Goal: Use online tool/utility: Utilize a website feature to perform a specific function

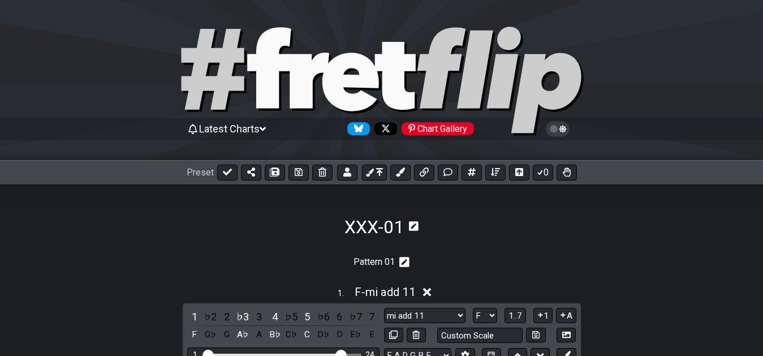
select select "F"
select select "sus +2 +6"
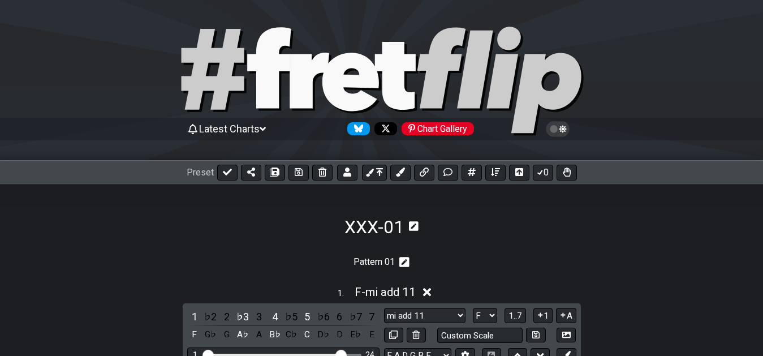
select select "F"
select select "sus 4 -7"
select select "F"
select select "sus +2 11"
select select "F"
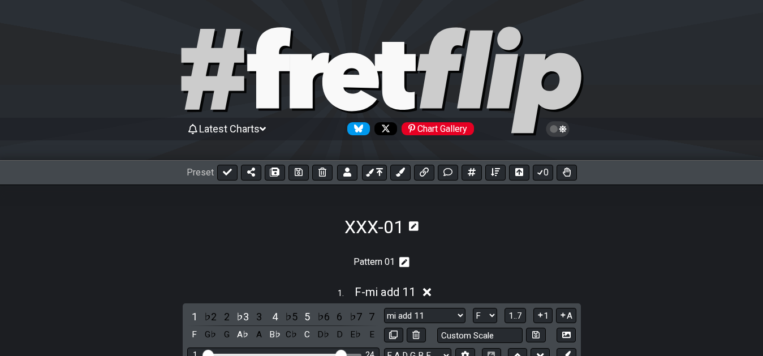
select select "mi +7 11"
select select "F"
select select "ma #4 +6 +7"
select select "F"
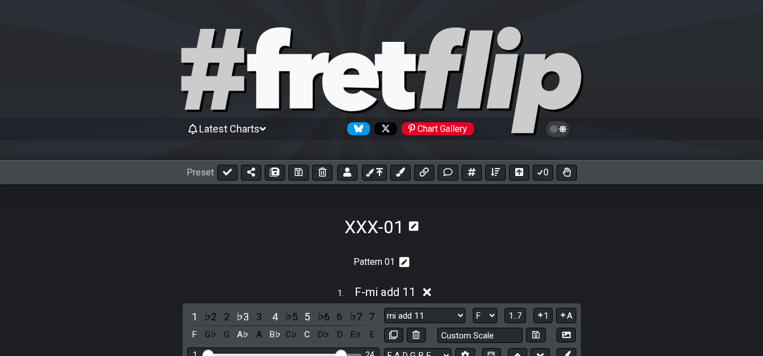
select select "ma -9 +9 #5 -7"
select select "F"
select select "ma #4 +6"
select select "F"
select select "sus +2 4 b6"
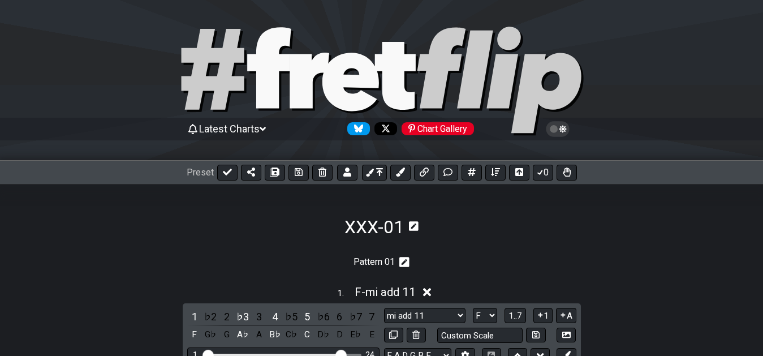
select select "F"
select select "mi +6"
select select "F"
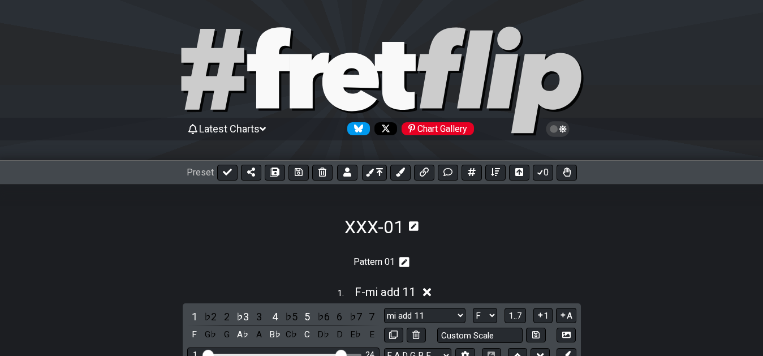
scroll to position [115, 0]
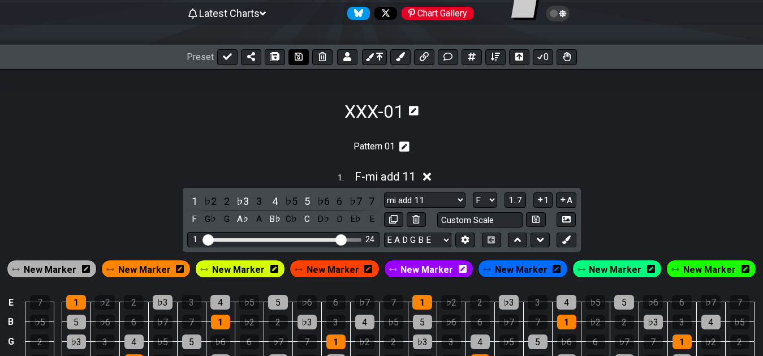
click at [295, 53] on icon at bounding box center [299, 57] width 8 height 8
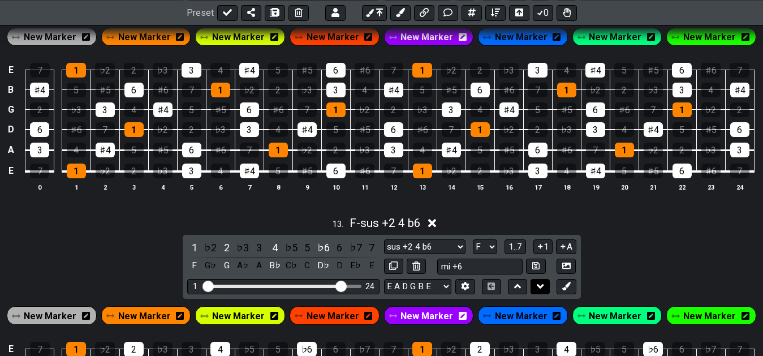
scroll to position [3581, 0]
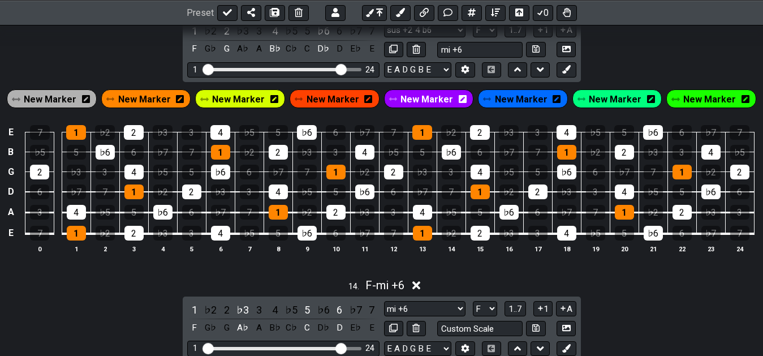
drag, startPoint x: 591, startPoint y: 116, endPoint x: 590, endPoint y: 132, distance: 15.9
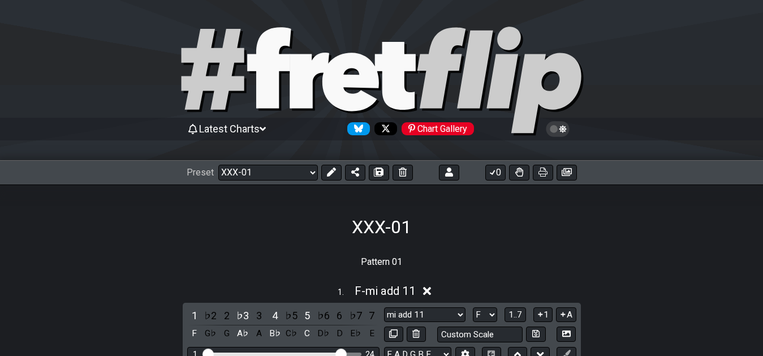
select select "/02YWF79B"
select select "F"
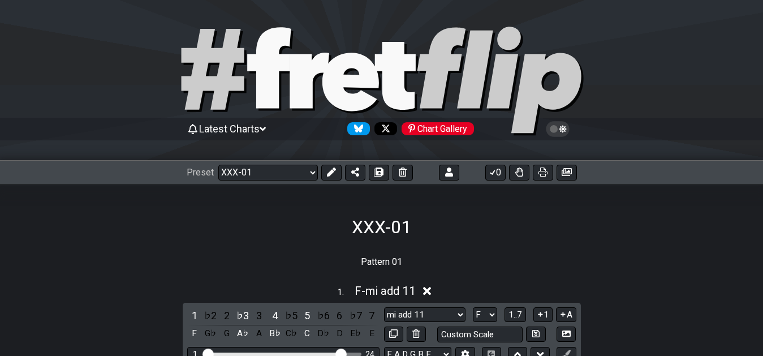
select select "F"
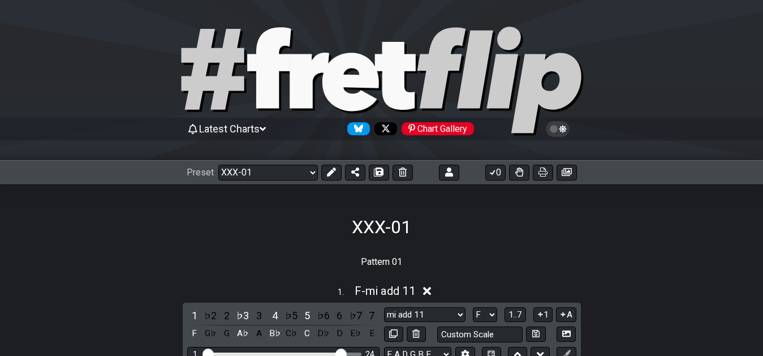
select select "F"
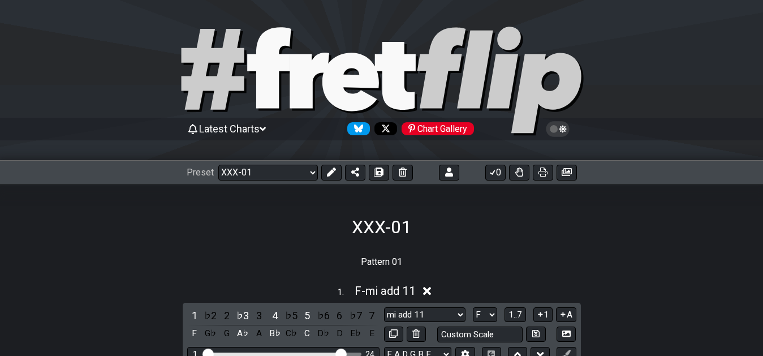
select select "F"
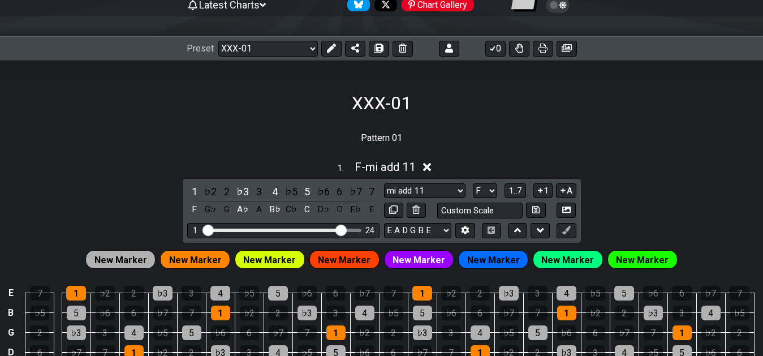
scroll to position [115, 0]
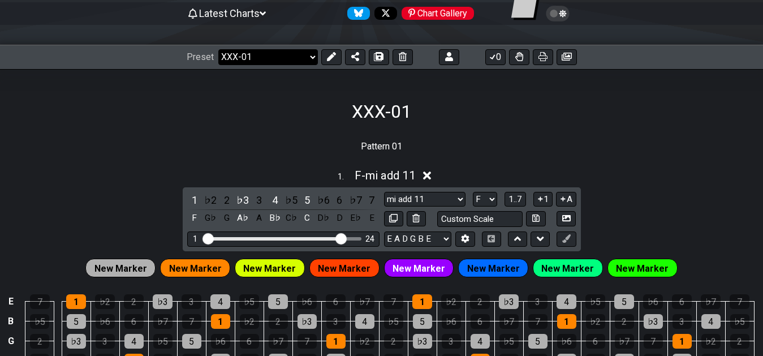
click at [308, 54] on select "Welcome to #fretflip! XXX-01 Custom Preset 7th Chord Arpeggios Template XXX-01 …" at bounding box center [268, 57] width 100 height 16
click option "7th Chord Arpeggios" at bounding box center [0, 0] width 0 height 0
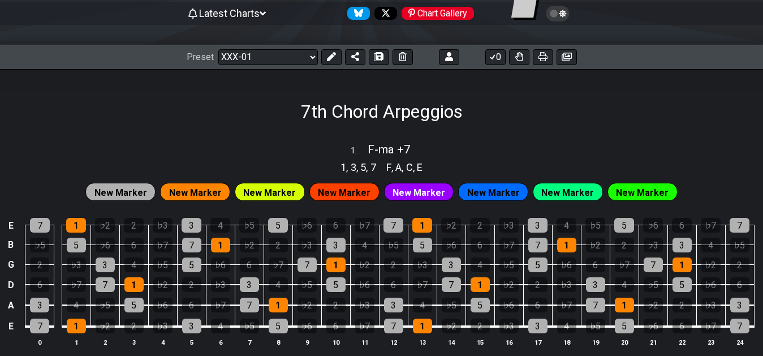
select select "/02F9A7NK"
select select "sus 2 -7"
select select "sus 4 -7"
select select "sus #4 -7"
select select "sus #4 +7"
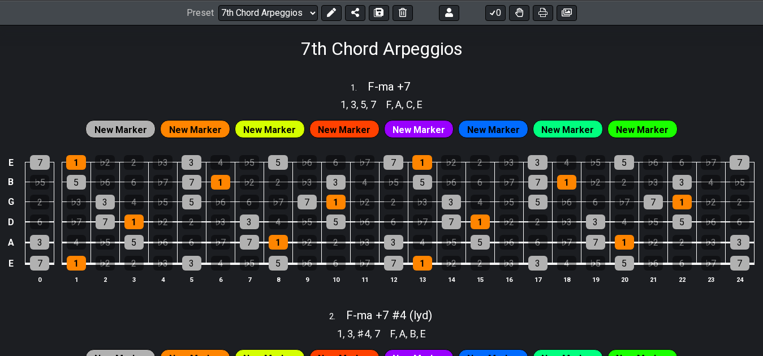
scroll to position [115, 0]
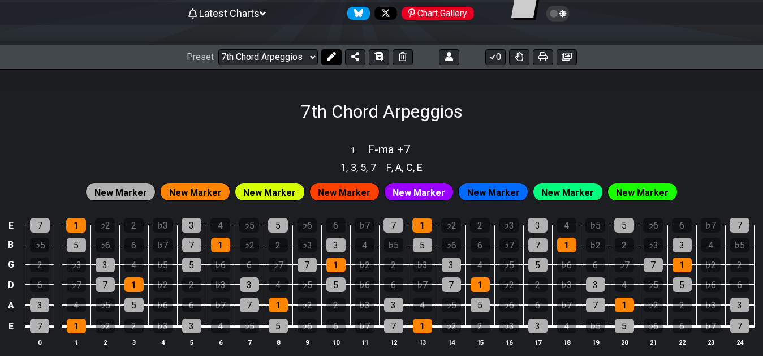
click at [334, 62] on button at bounding box center [331, 57] width 20 height 16
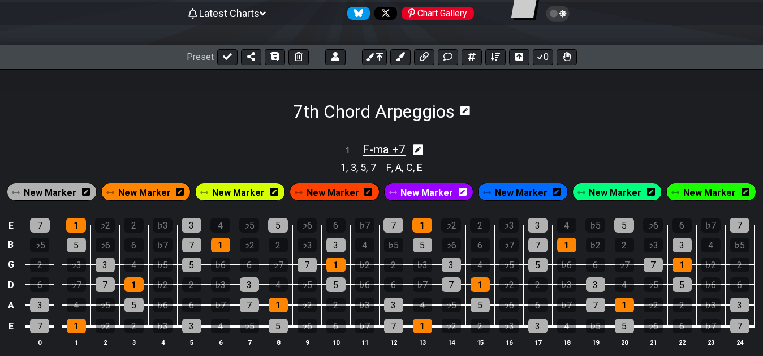
scroll to position [173, 0]
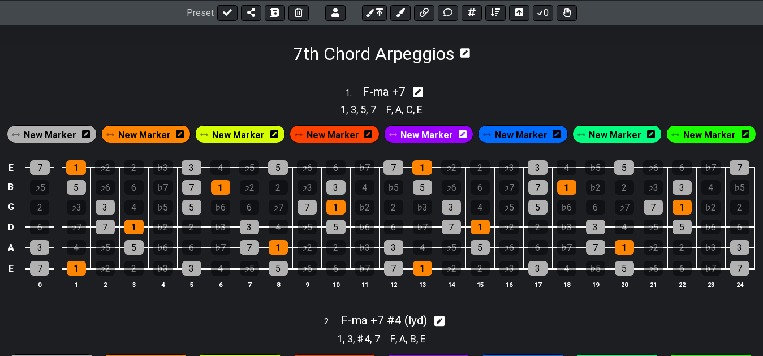
click at [418, 89] on icon at bounding box center [418, 92] width 11 height 11
select select "F"
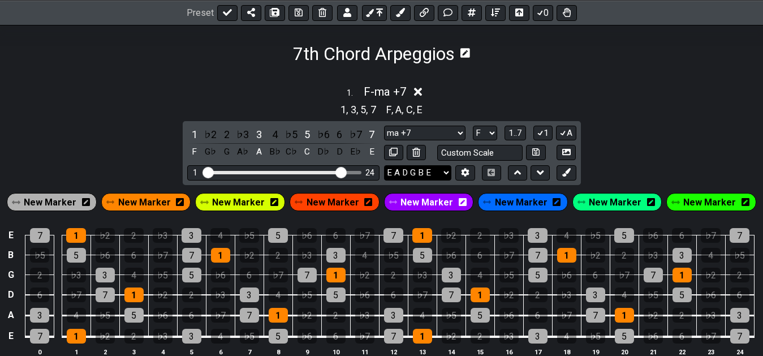
scroll to position [231, 0]
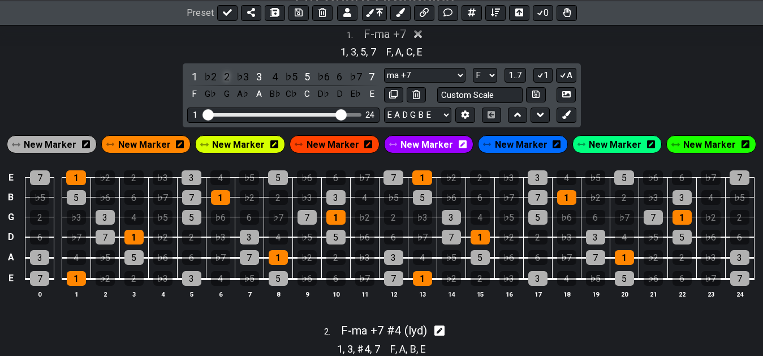
click at [225, 80] on div "2" at bounding box center [226, 76] width 15 height 15
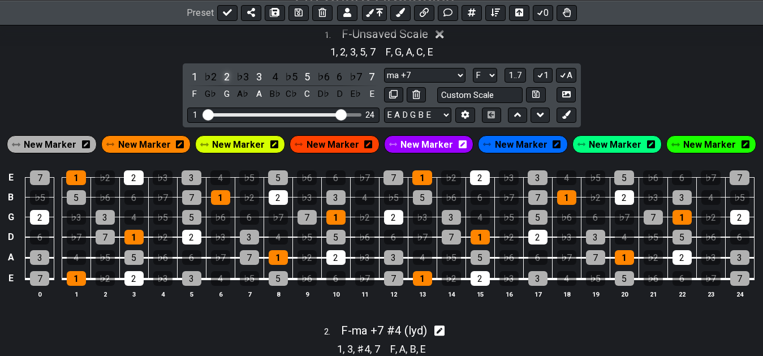
click at [225, 80] on div "2" at bounding box center [226, 76] width 15 height 15
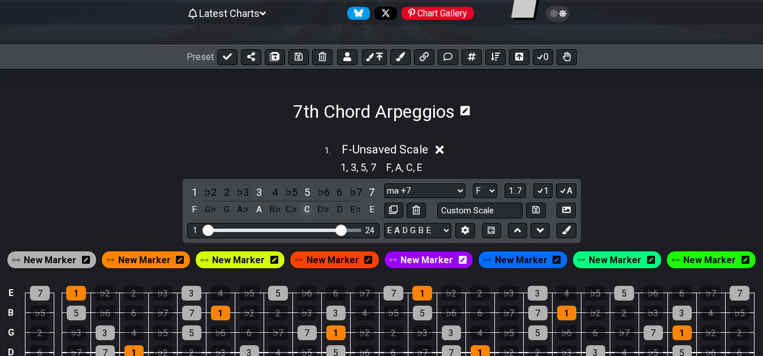
scroll to position [58, 0]
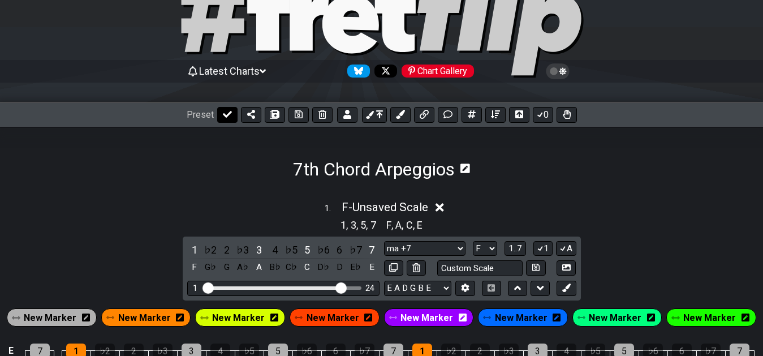
click at [224, 120] on button at bounding box center [227, 115] width 20 height 16
select select "/02F9A7NK"
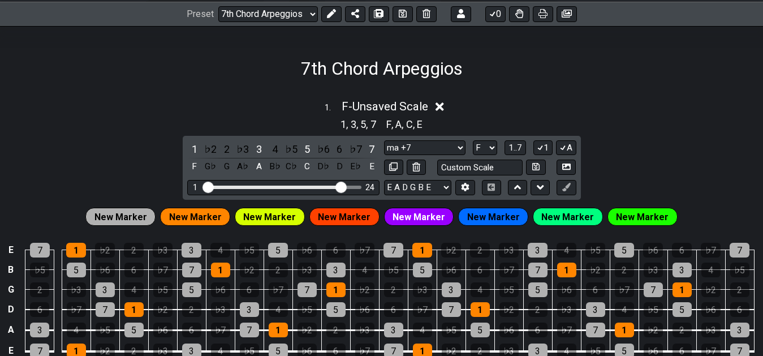
scroll to position [173, 0]
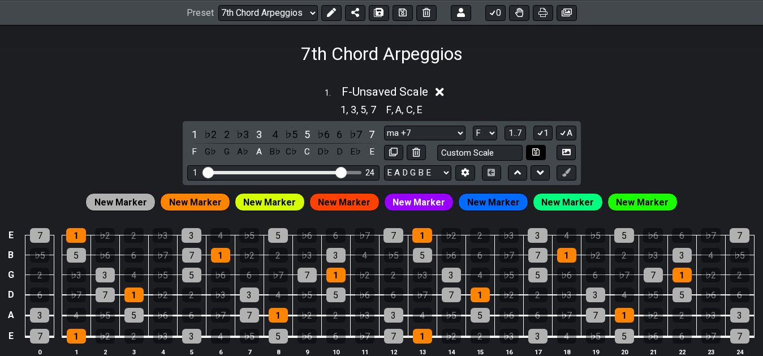
click at [534, 154] on icon at bounding box center [535, 152] width 7 height 8
select select "Custom Scale"
click at [215, 87] on div "1 . F - Custom Scale" at bounding box center [381, 88] width 763 height 21
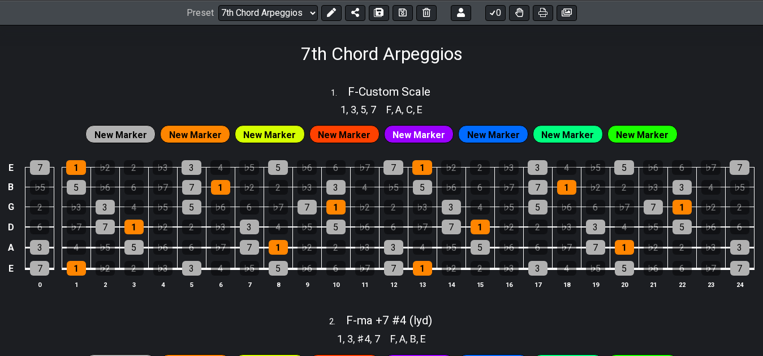
click at [217, 87] on div "1 . F - Custom Scale" at bounding box center [381, 88] width 763 height 21
select select "Custom Scale"
select select "F"
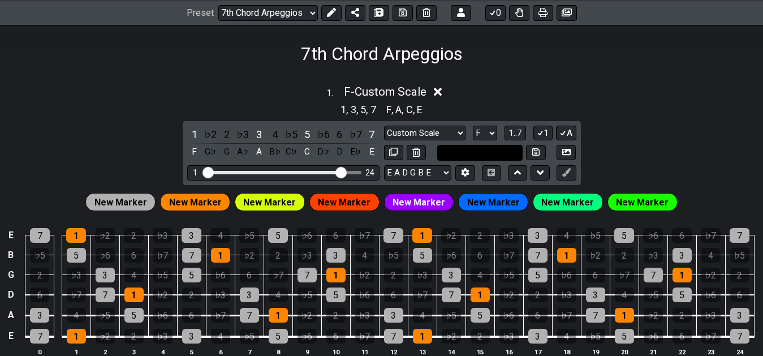
click at [477, 158] on input "text" at bounding box center [480, 152] width 86 height 15
type input "ma +7"
click at [534, 157] on button at bounding box center [535, 152] width 19 height 15
select select "ma +7"
click at [420, 93] on icon at bounding box center [418, 92] width 8 height 8
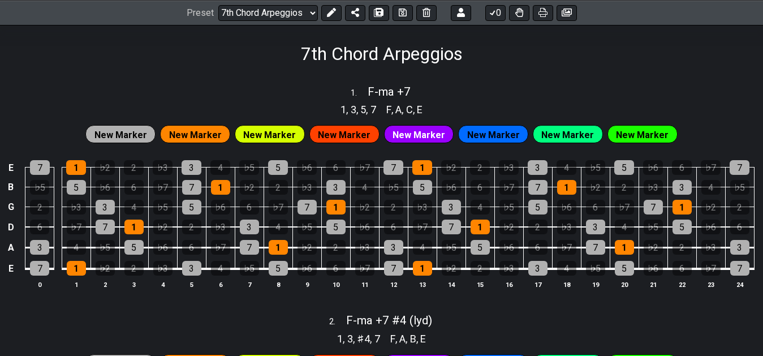
click at [400, 16] on icon at bounding box center [403, 12] width 8 height 9
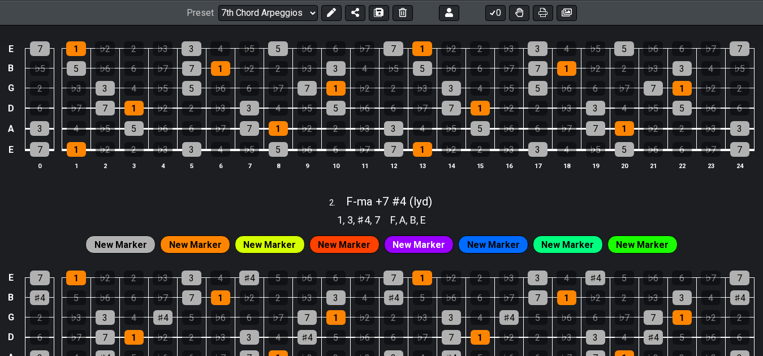
scroll to position [231, 0]
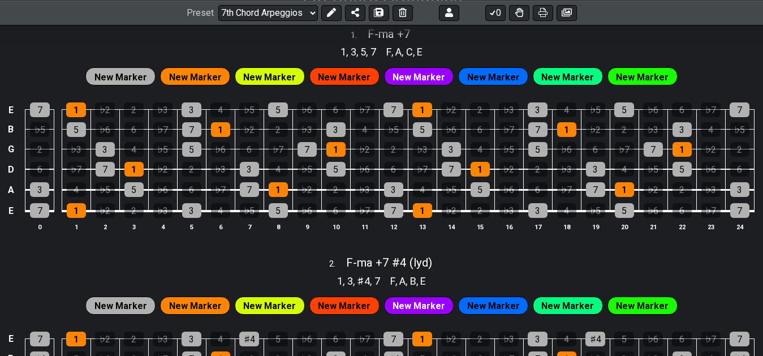
click at [516, 261] on div "2 . F - ma +7 #4 (lyd)" at bounding box center [381, 259] width 763 height 21
select select "F"
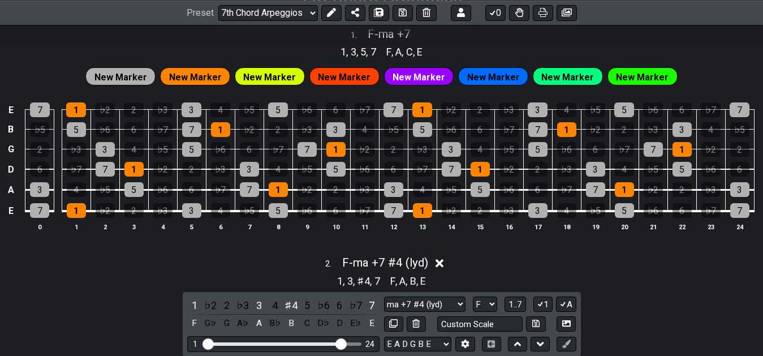
click at [442, 258] on icon at bounding box center [439, 263] width 8 height 12
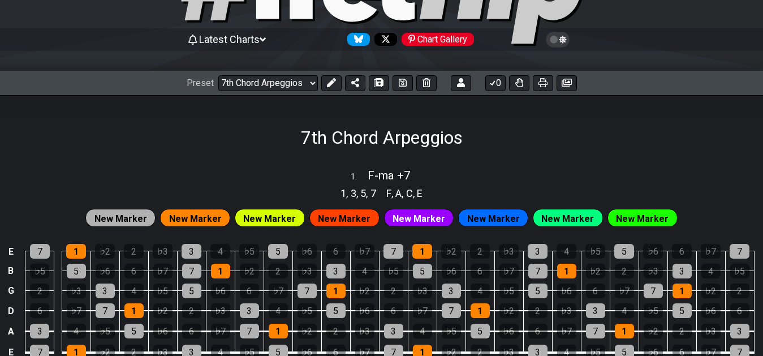
scroll to position [79, 0]
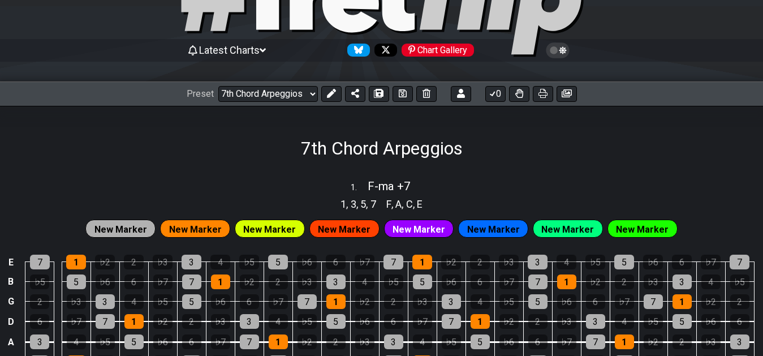
click at [403, 95] on icon at bounding box center [403, 93] width 8 height 9
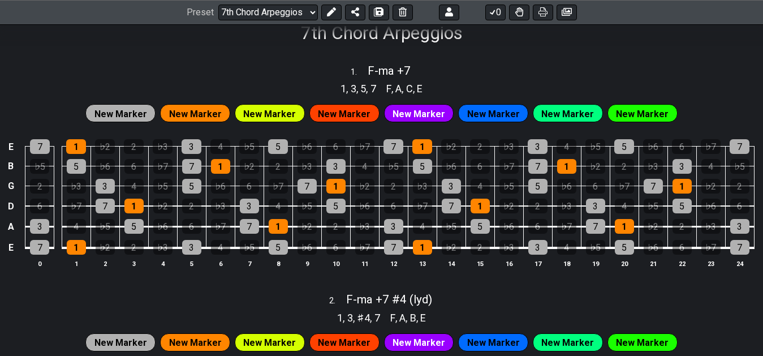
scroll to position [252, 0]
